Goal: Find contact information: Find contact information

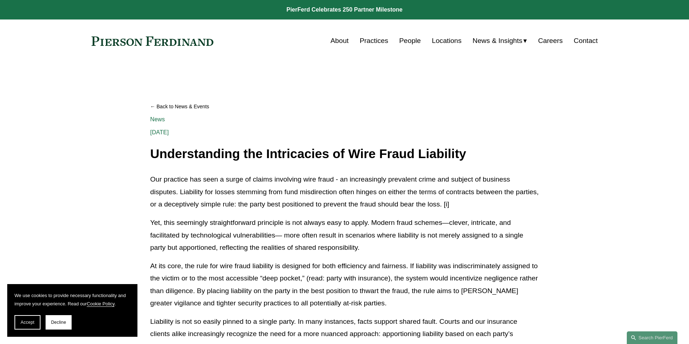
click at [580, 37] on link "Contact" at bounding box center [585, 41] width 24 height 14
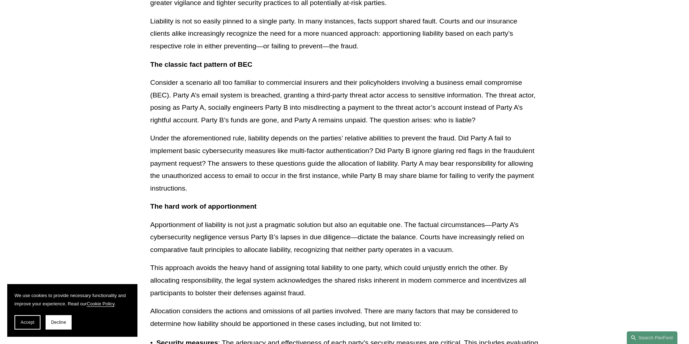
scroll to position [325, 0]
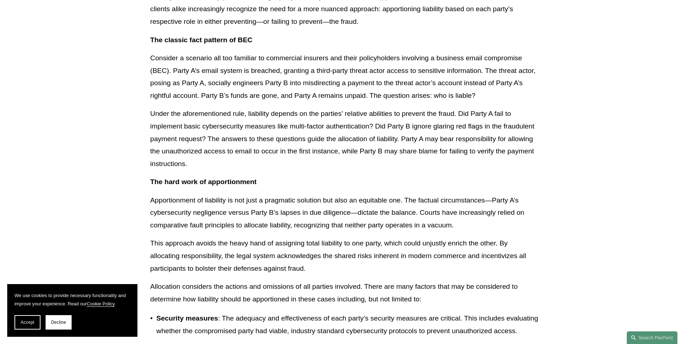
click at [234, 222] on p "Apportionment of liability is not just a pragmatic solution but also an equitab…" at bounding box center [344, 213] width 388 height 38
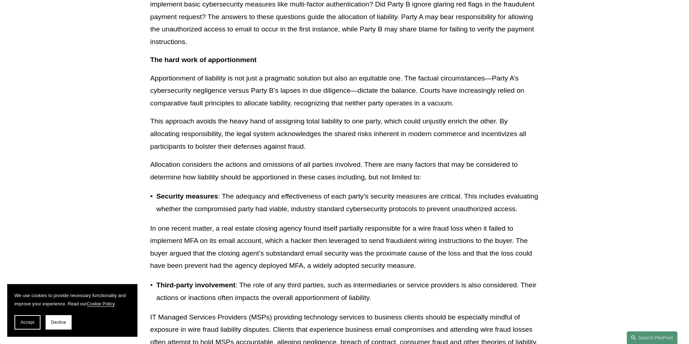
scroll to position [470, 0]
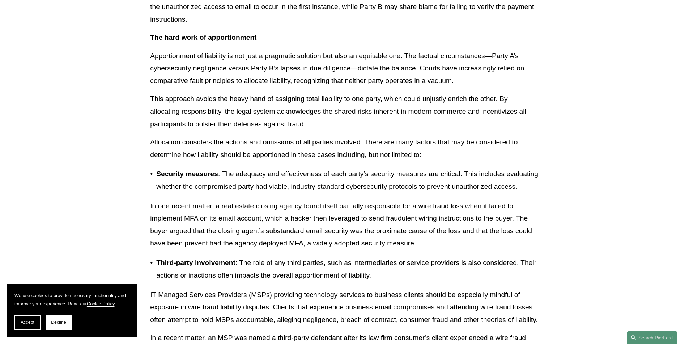
click at [238, 232] on p "In one recent matter, a real estate closing agency found itself partially respo…" at bounding box center [344, 225] width 388 height 50
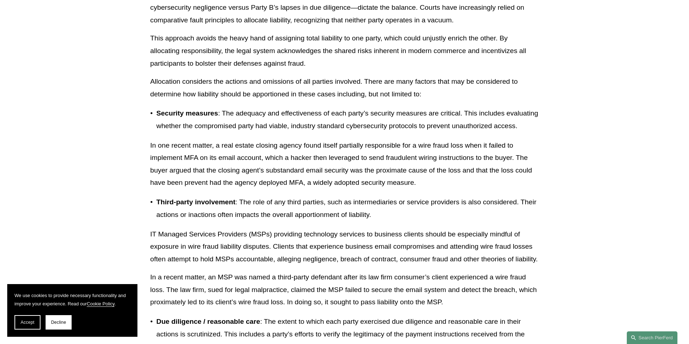
scroll to position [542, 0]
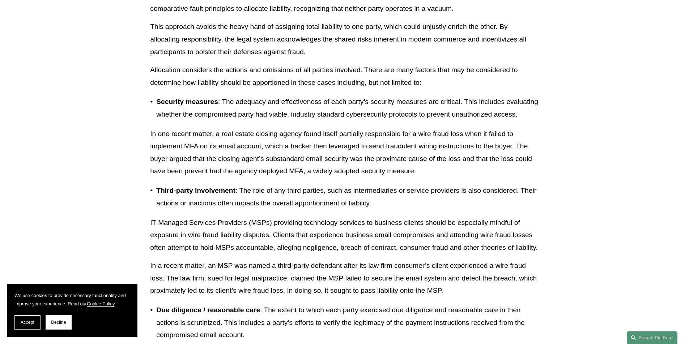
click at [238, 232] on p "IT Managed Services Providers (MSPs) providing technology services to business …" at bounding box center [344, 236] width 388 height 38
click at [240, 248] on p "IT Managed Services Providers (MSPs) providing technology services to business …" at bounding box center [344, 236] width 388 height 38
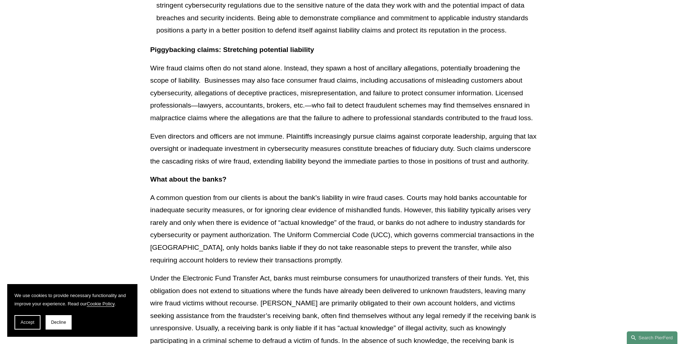
scroll to position [1157, 0]
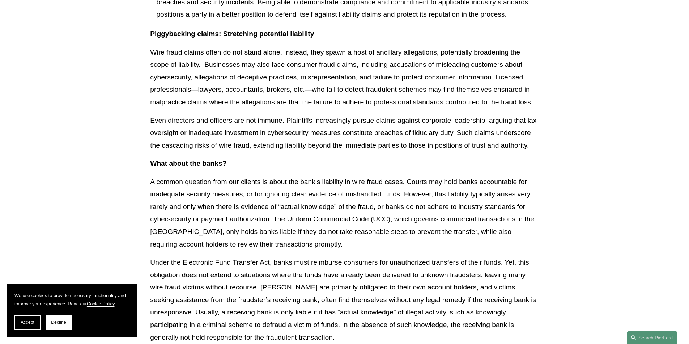
click at [236, 244] on p "A common question from our clients is about the bank’s liability in wire fraud …" at bounding box center [344, 213] width 388 height 75
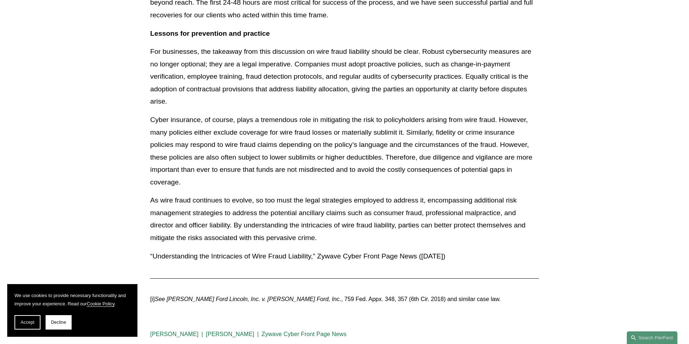
scroll to position [1735, 0]
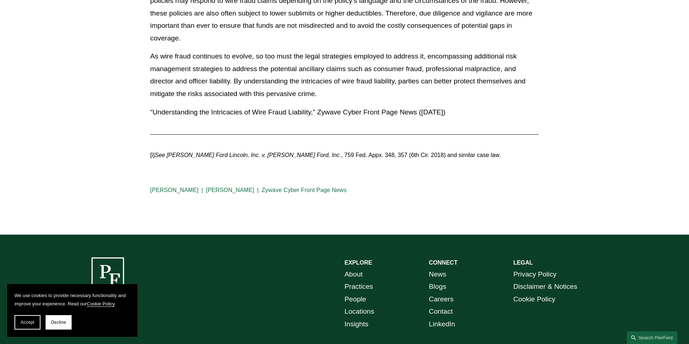
drag, startPoint x: 66, startPoint y: 323, endPoint x: 135, endPoint y: 266, distance: 89.9
click at [66, 321] on span "Decline" at bounding box center [58, 322] width 15 height 5
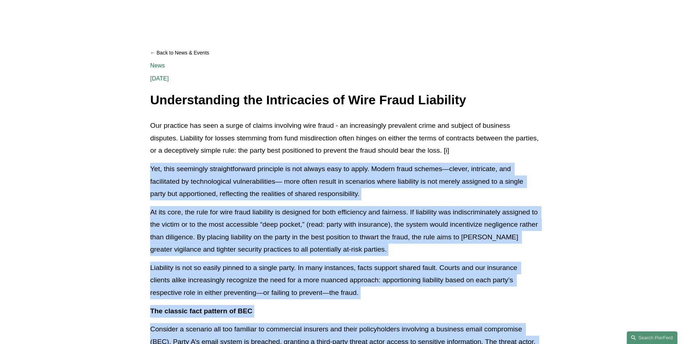
scroll to position [0, 0]
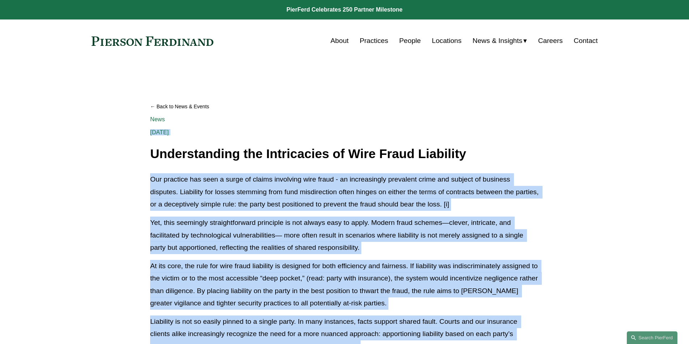
drag, startPoint x: 486, startPoint y: 231, endPoint x: 151, endPoint y: 129, distance: 350.0
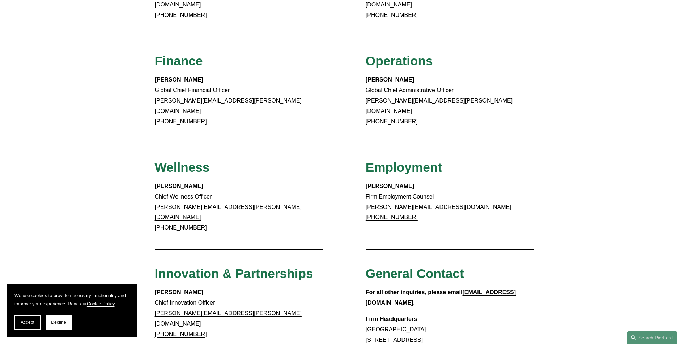
scroll to position [434, 0]
